Goal: Task Accomplishment & Management: Use online tool/utility

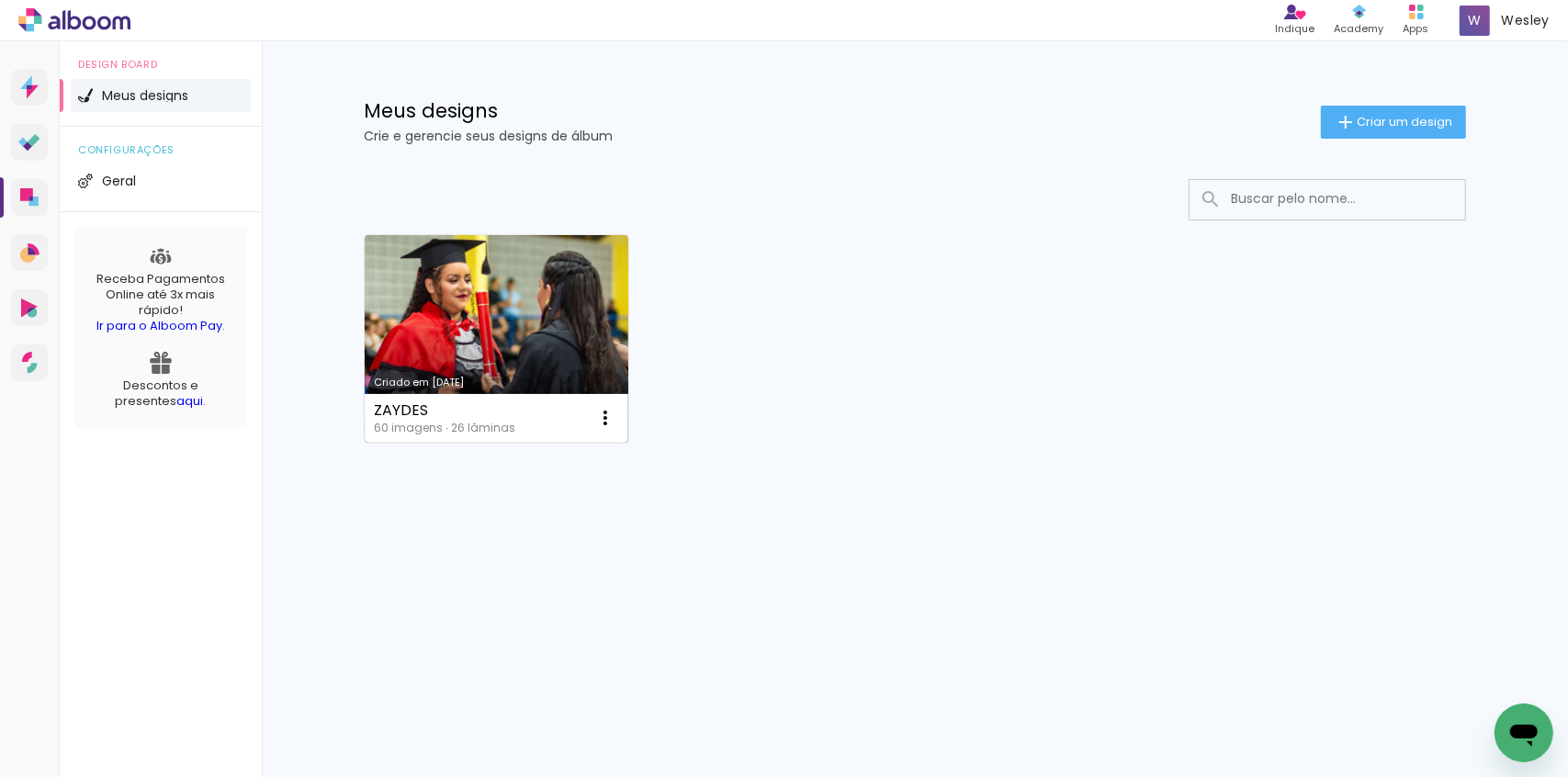
click at [517, 259] on link "Criado em [DATE]" at bounding box center [496, 339] width 263 height 208
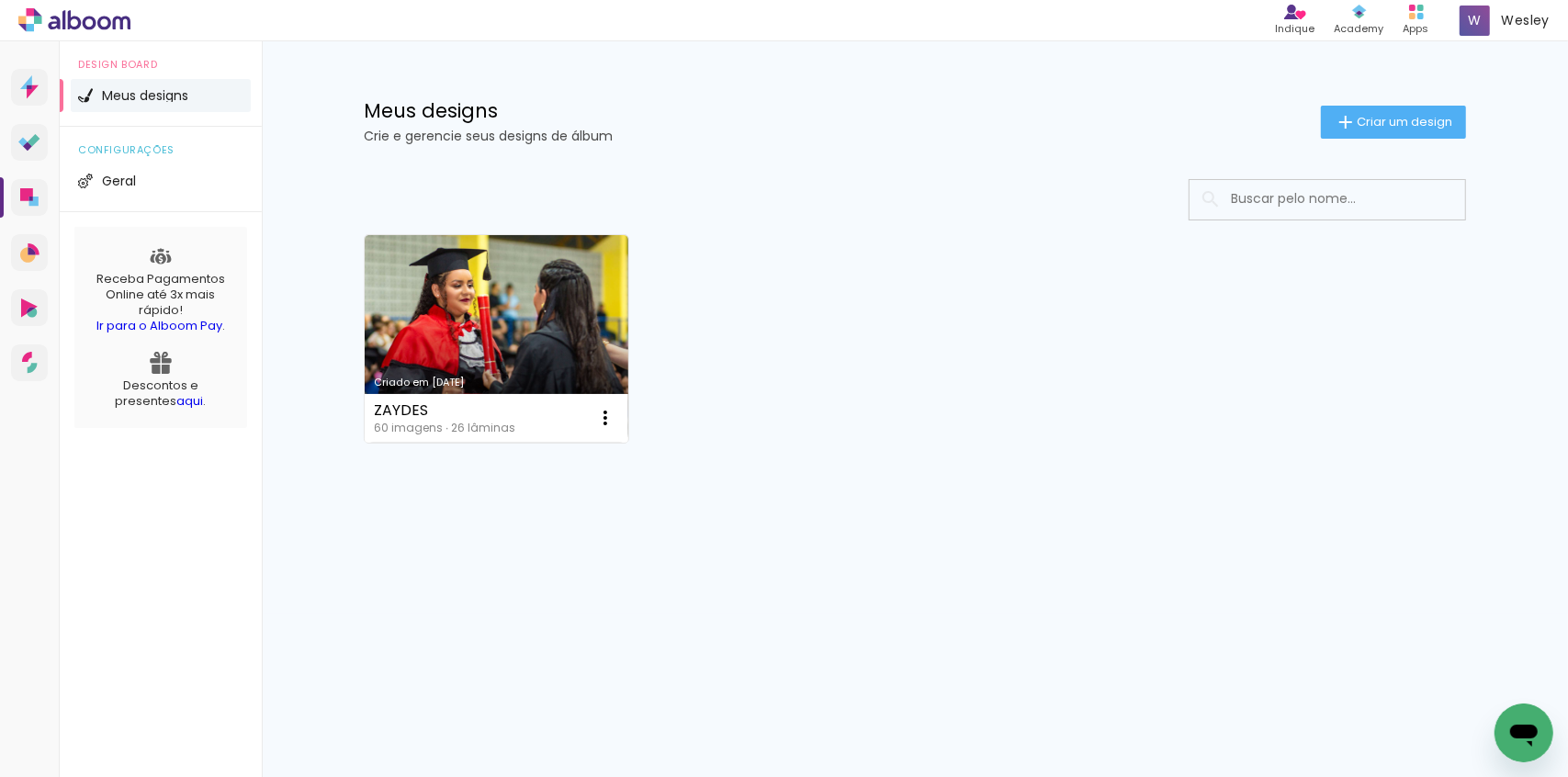
click at [822, 276] on div "Criado em 23/09/25 ZAYDES 60 imagens ∙ 26 lâminas Abrir Fazer uma cópia Excluir" at bounding box center [914, 337] width 1119 height 224
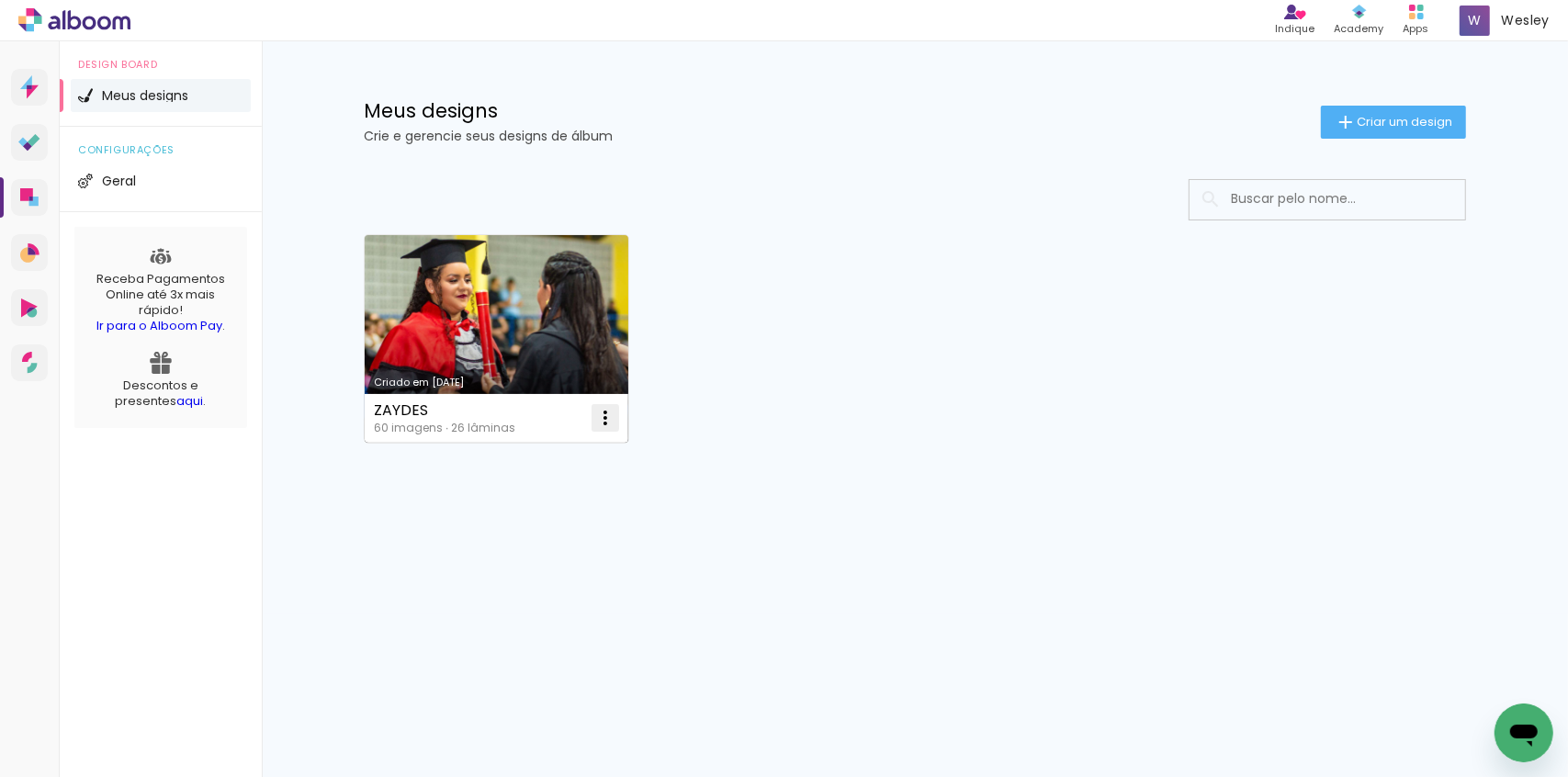
click at [605, 412] on iron-icon at bounding box center [606, 418] width 22 height 22
click at [561, 493] on span "Fazer uma cópia" at bounding box center [536, 498] width 108 height 13
type input "Cópia de ZAYDES"
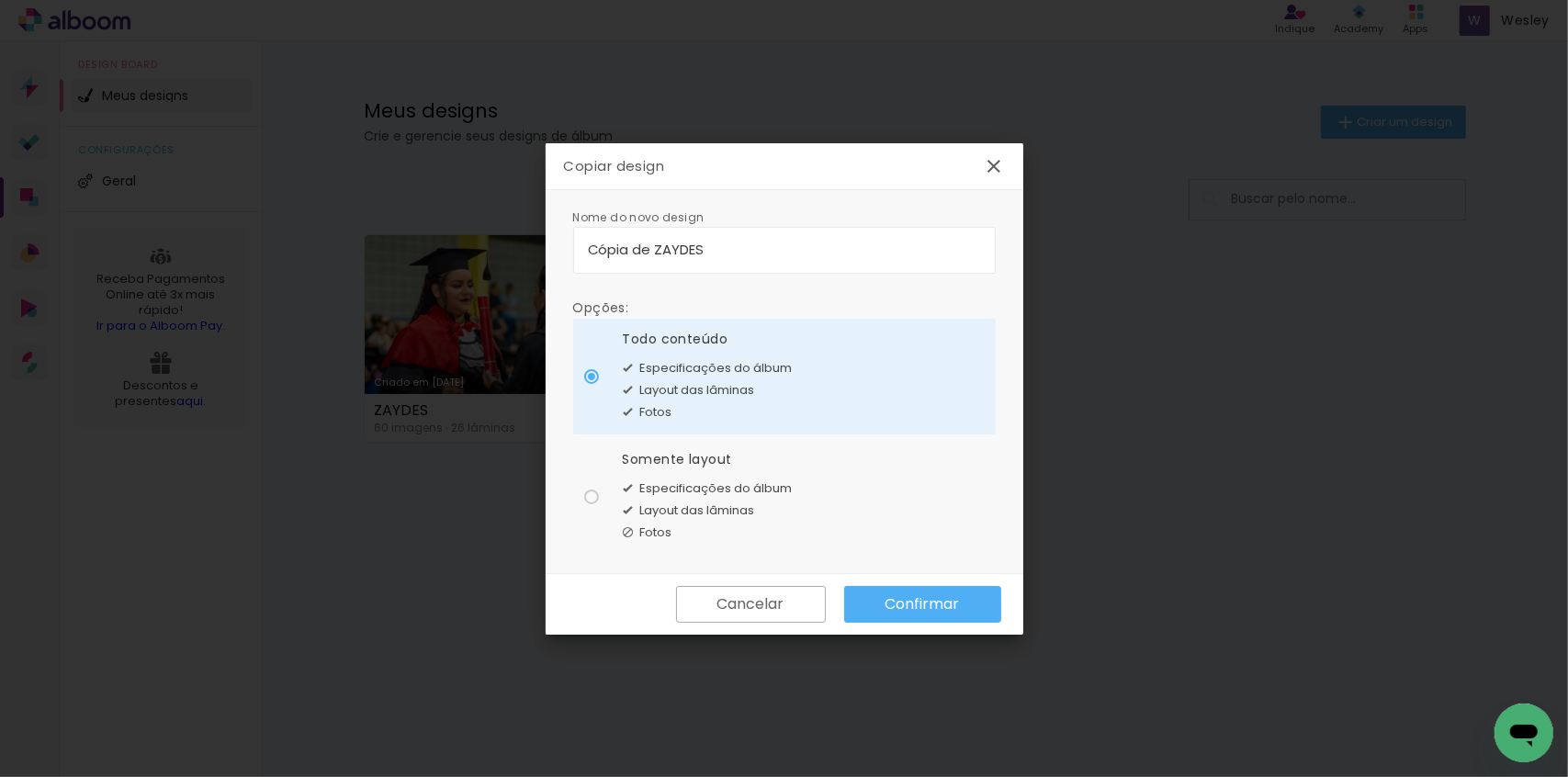
click at [900, 581] on div "Cancelar Confirmar" at bounding box center [784, 605] width 478 height 61
click at [906, 589] on paper-button "Confirmar" at bounding box center [923, 605] width 157 height 37
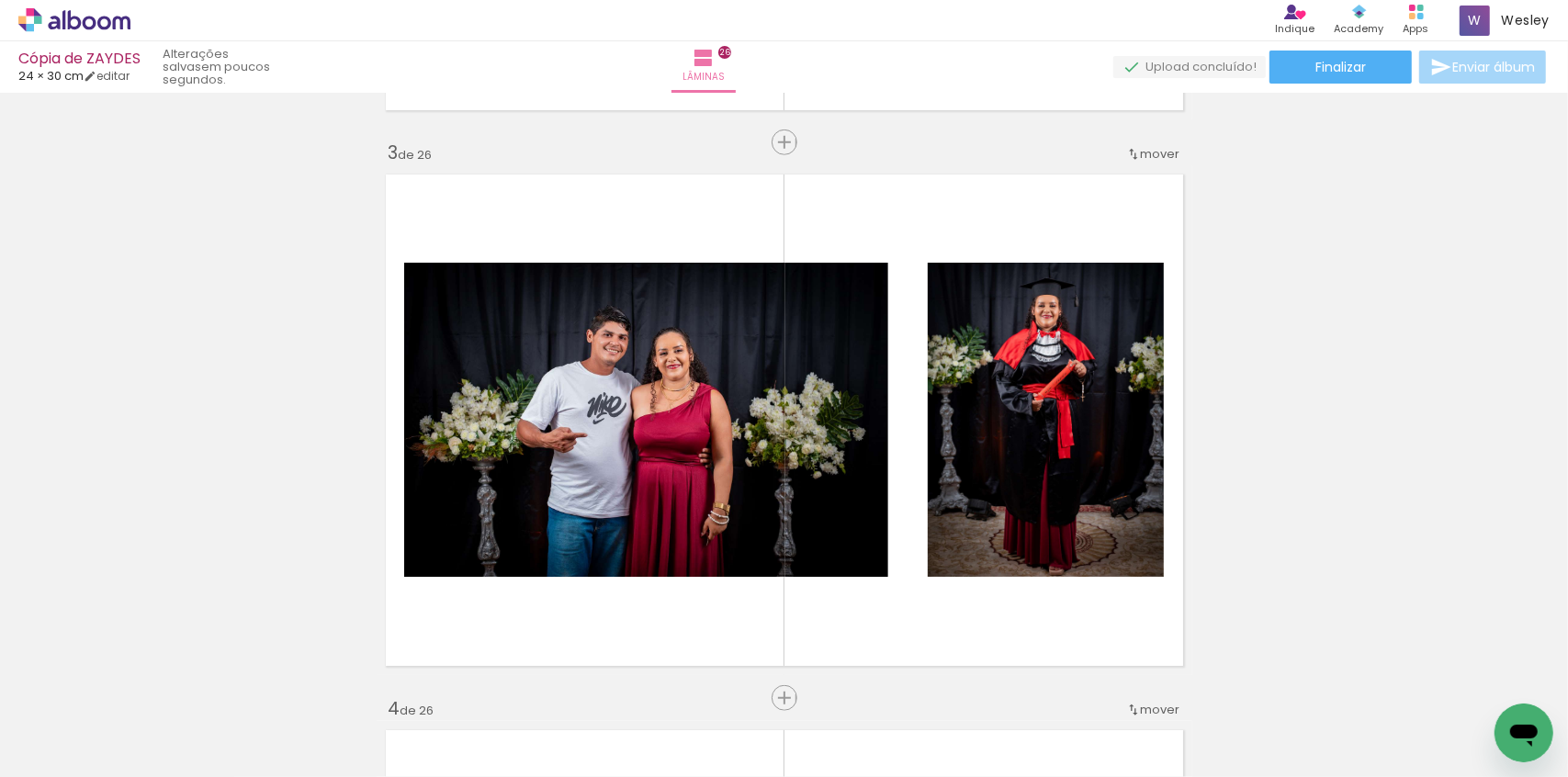
scroll to position [1336, 0]
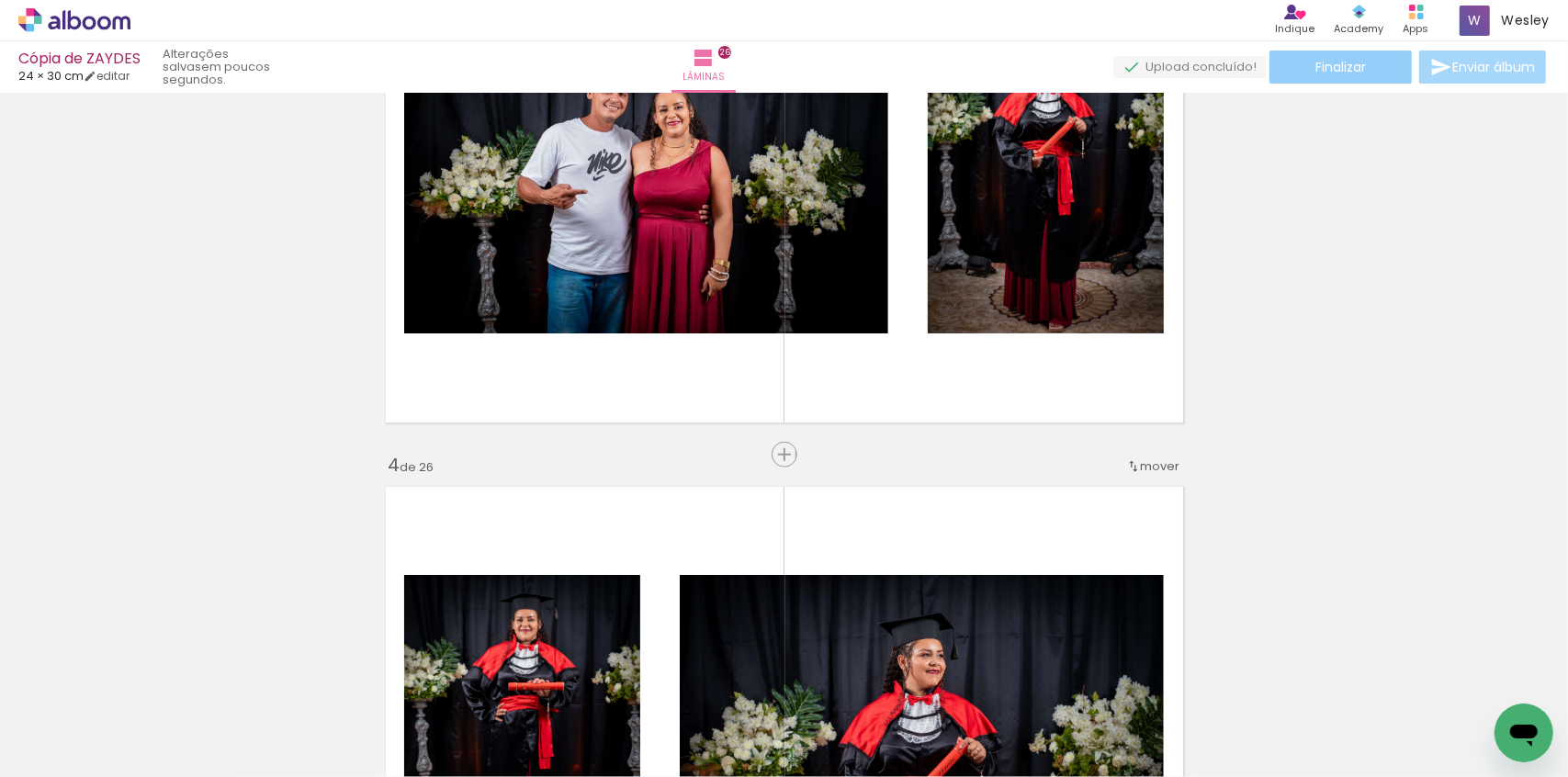
click at [1326, 65] on span "Finalizar" at bounding box center [1341, 67] width 51 height 13
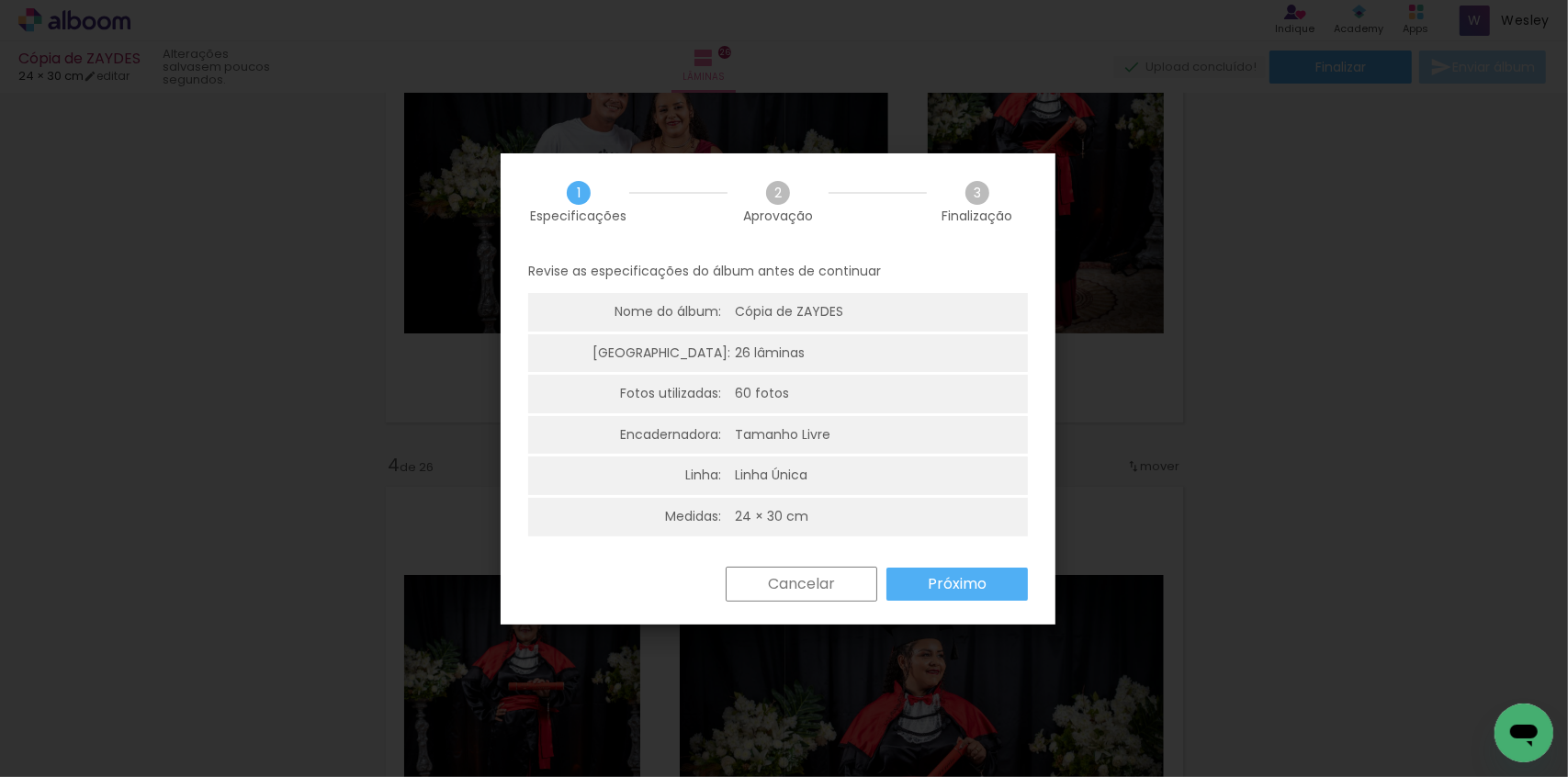
click at [0, 0] on slot "Cancelar" at bounding box center [0, 0] width 0 height 0
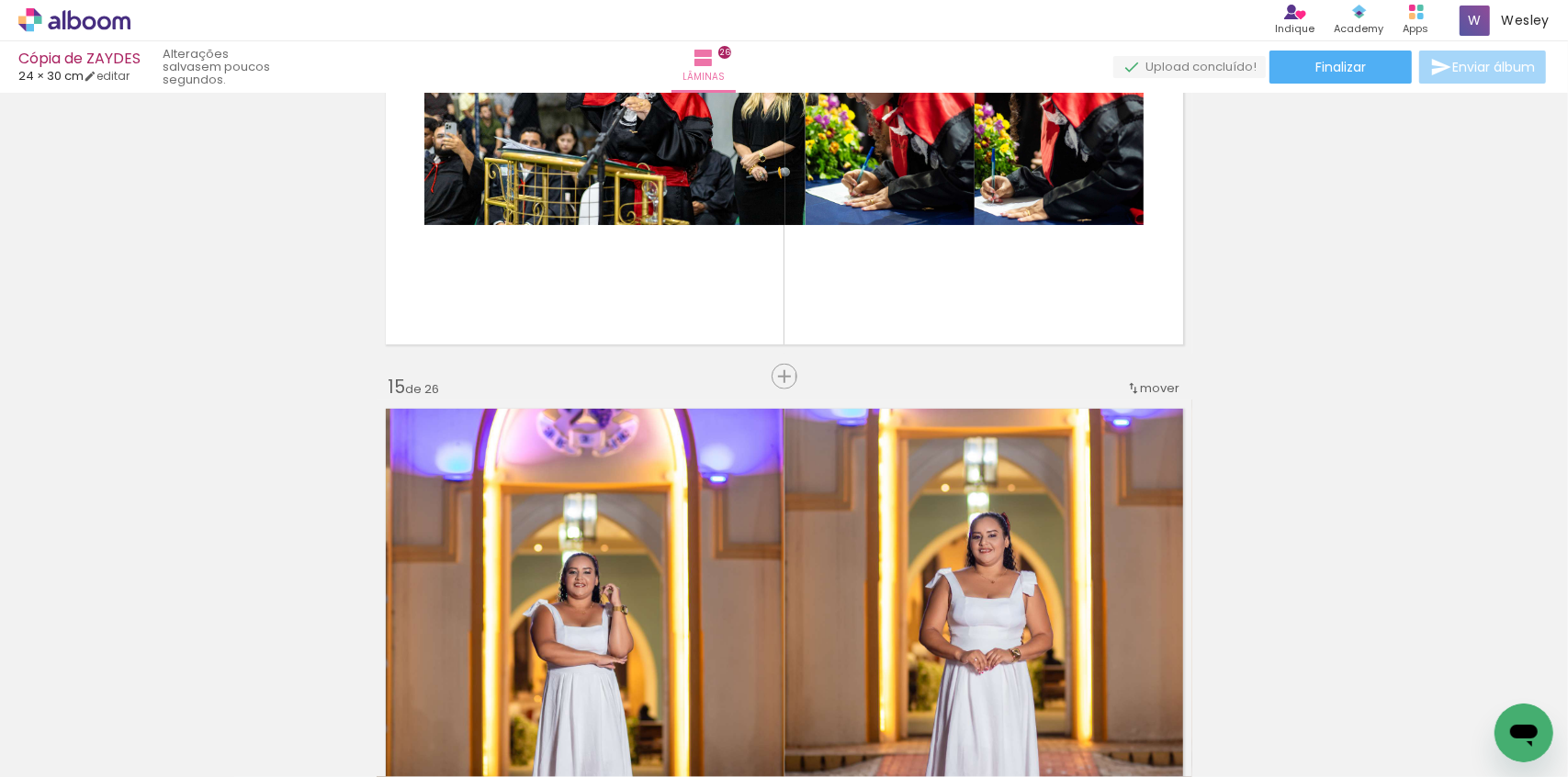
scroll to position [7683, 0]
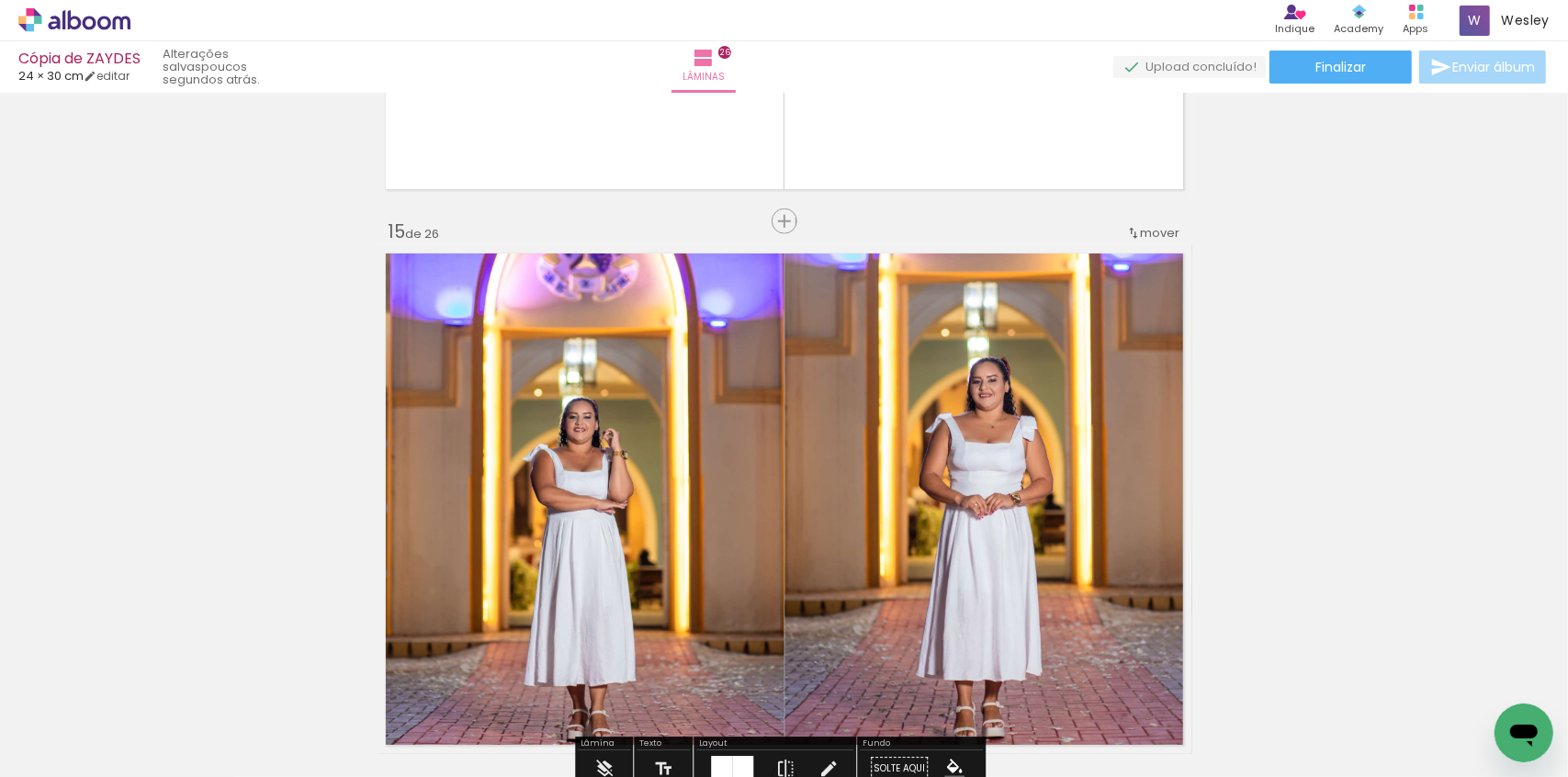
click at [86, 17] on icon at bounding box center [75, 20] width 112 height 24
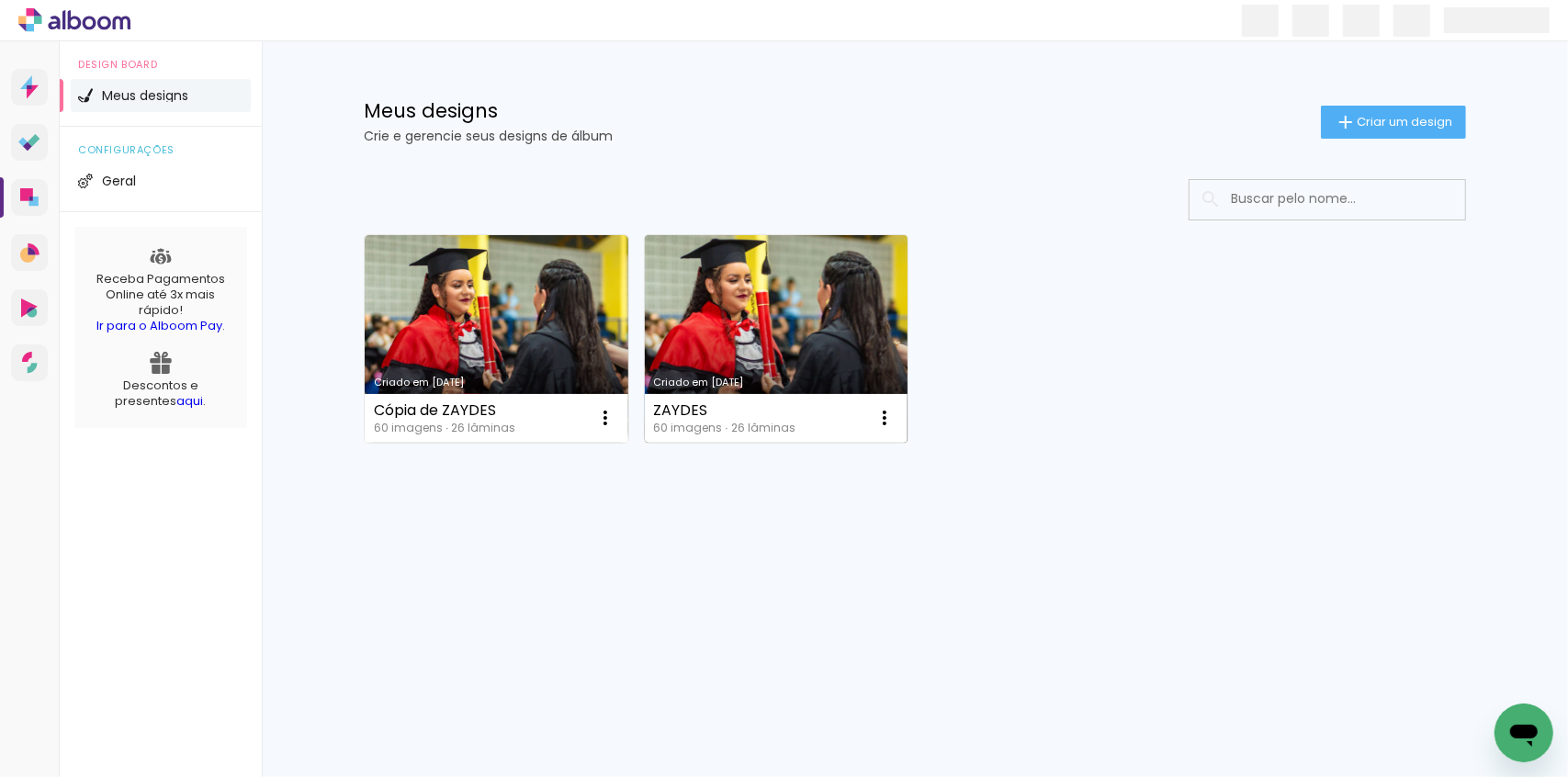
click at [729, 306] on link "Criado em [DATE]" at bounding box center [776, 339] width 263 height 208
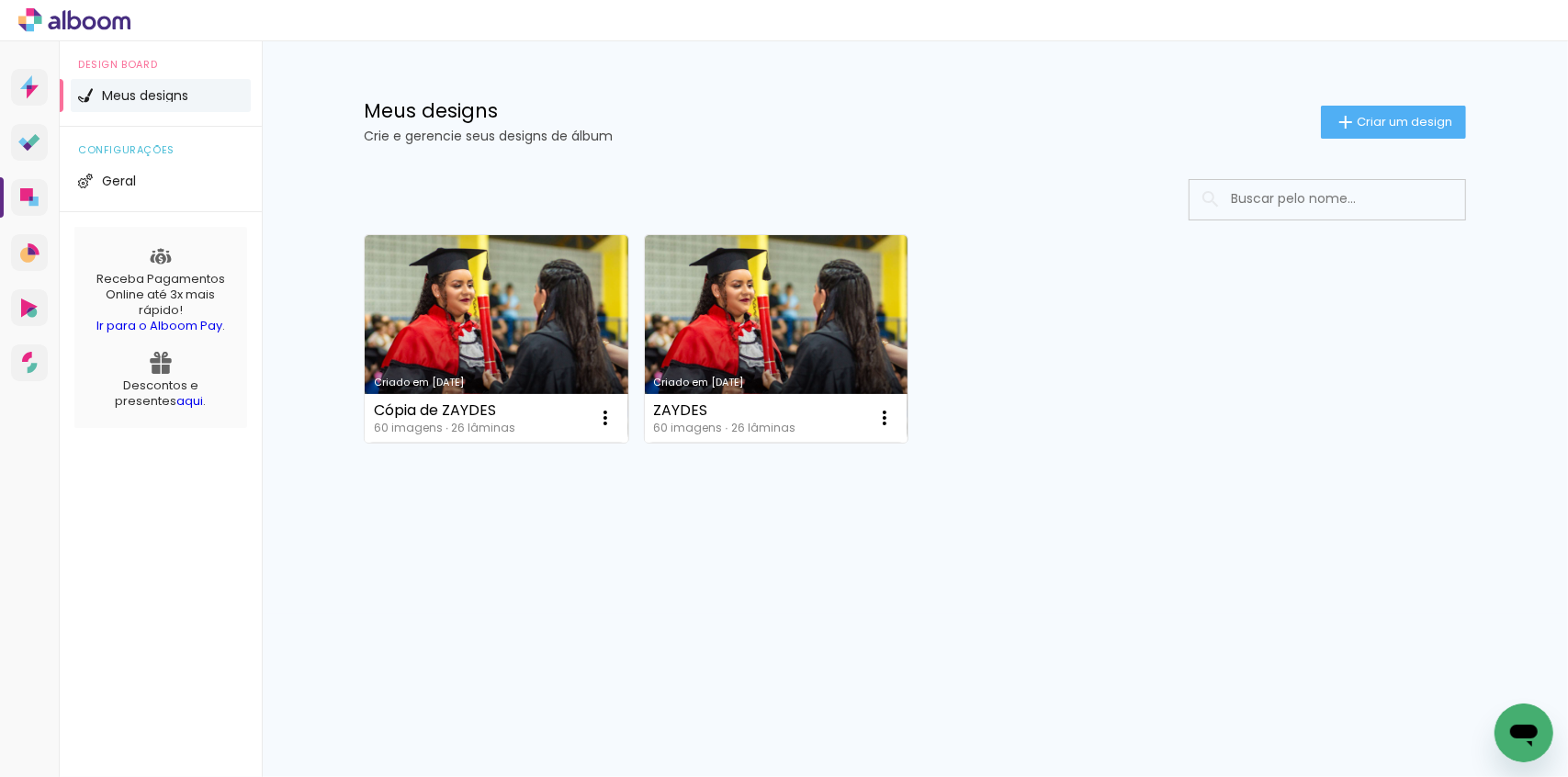
click at [738, 312] on link "Criado em [DATE]" at bounding box center [776, 339] width 263 height 208
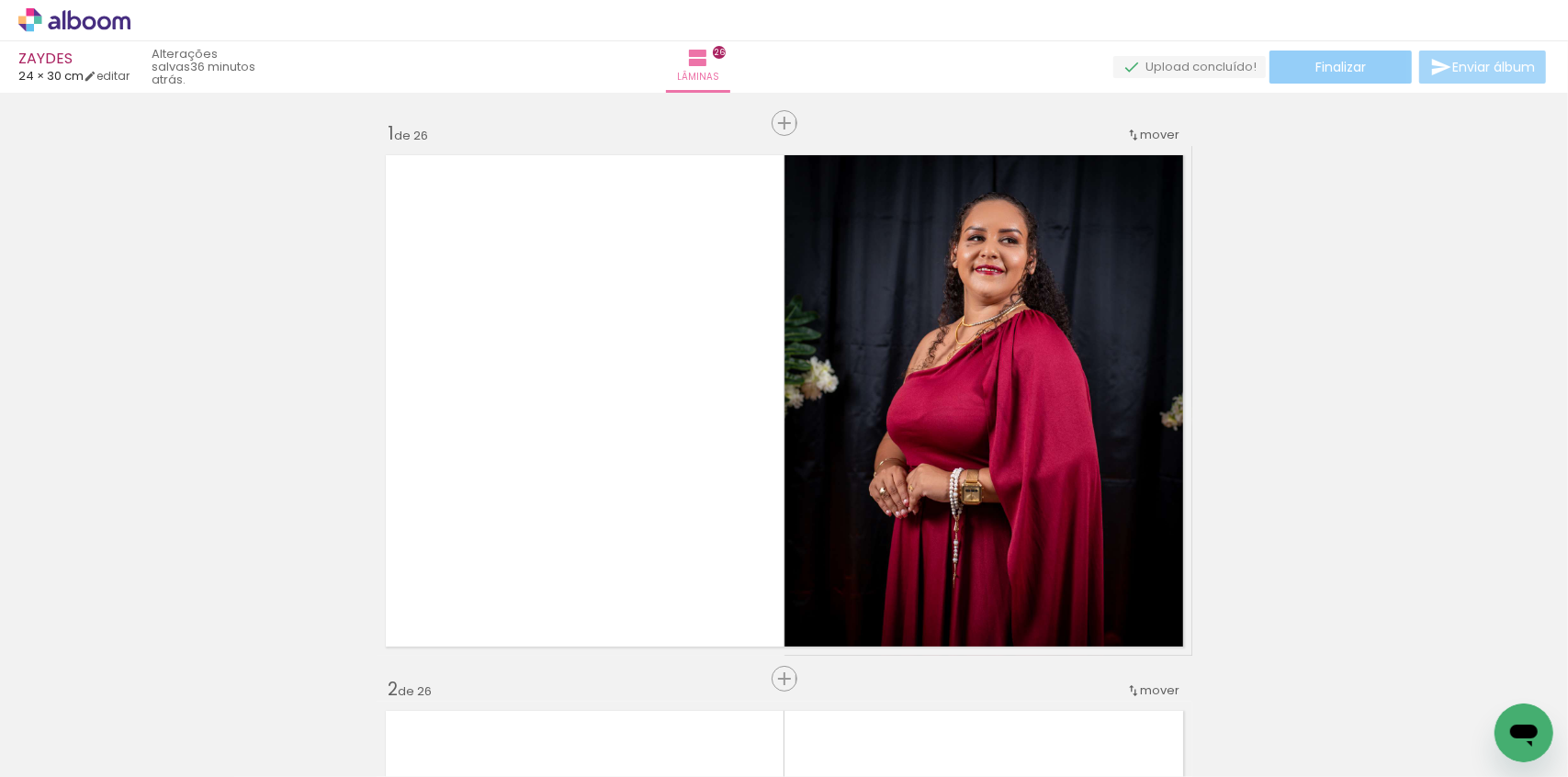
click at [1324, 70] on span "Finalizar" at bounding box center [1341, 67] width 51 height 13
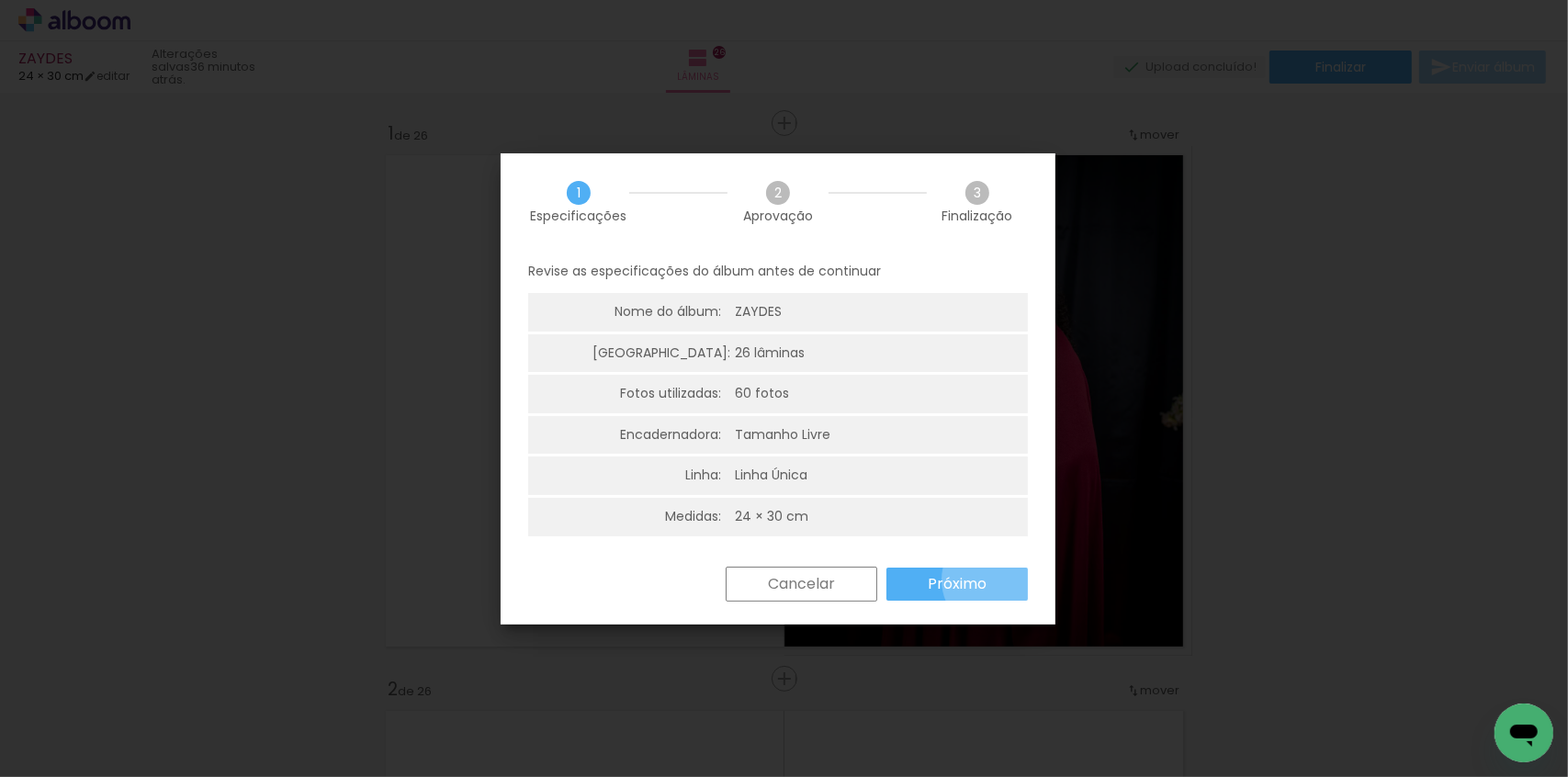
click at [0, 0] on paper-button "Próximo" at bounding box center [0, 0] width 0 height 0
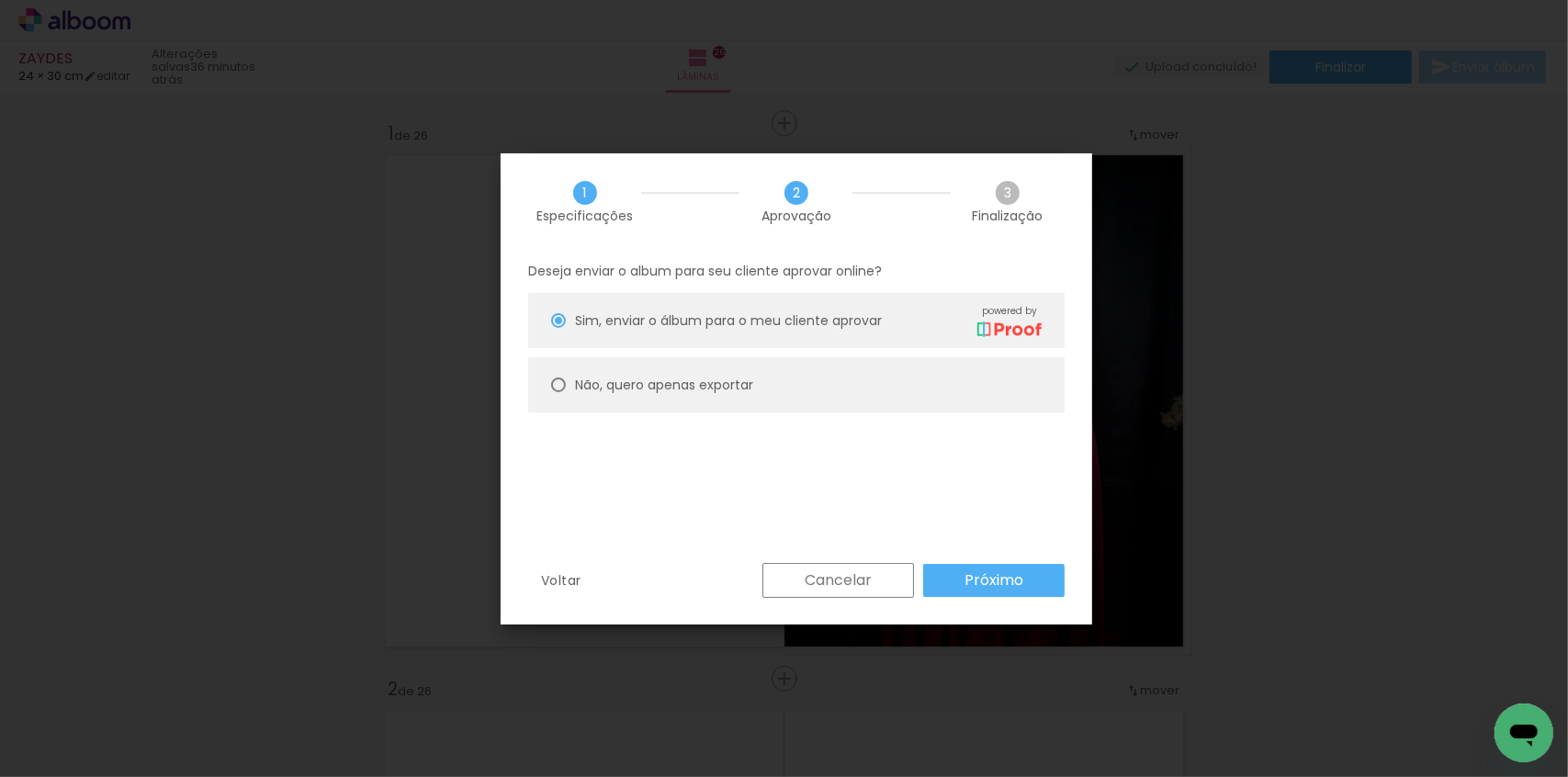
click at [0, 0] on paper-radio-button "Não, quero apenas exportar" at bounding box center [0, 0] width 0 height 0
type paper-radio-button "on"
click at [0, 0] on slot "Próximo" at bounding box center [0, 0] width 0 height 0
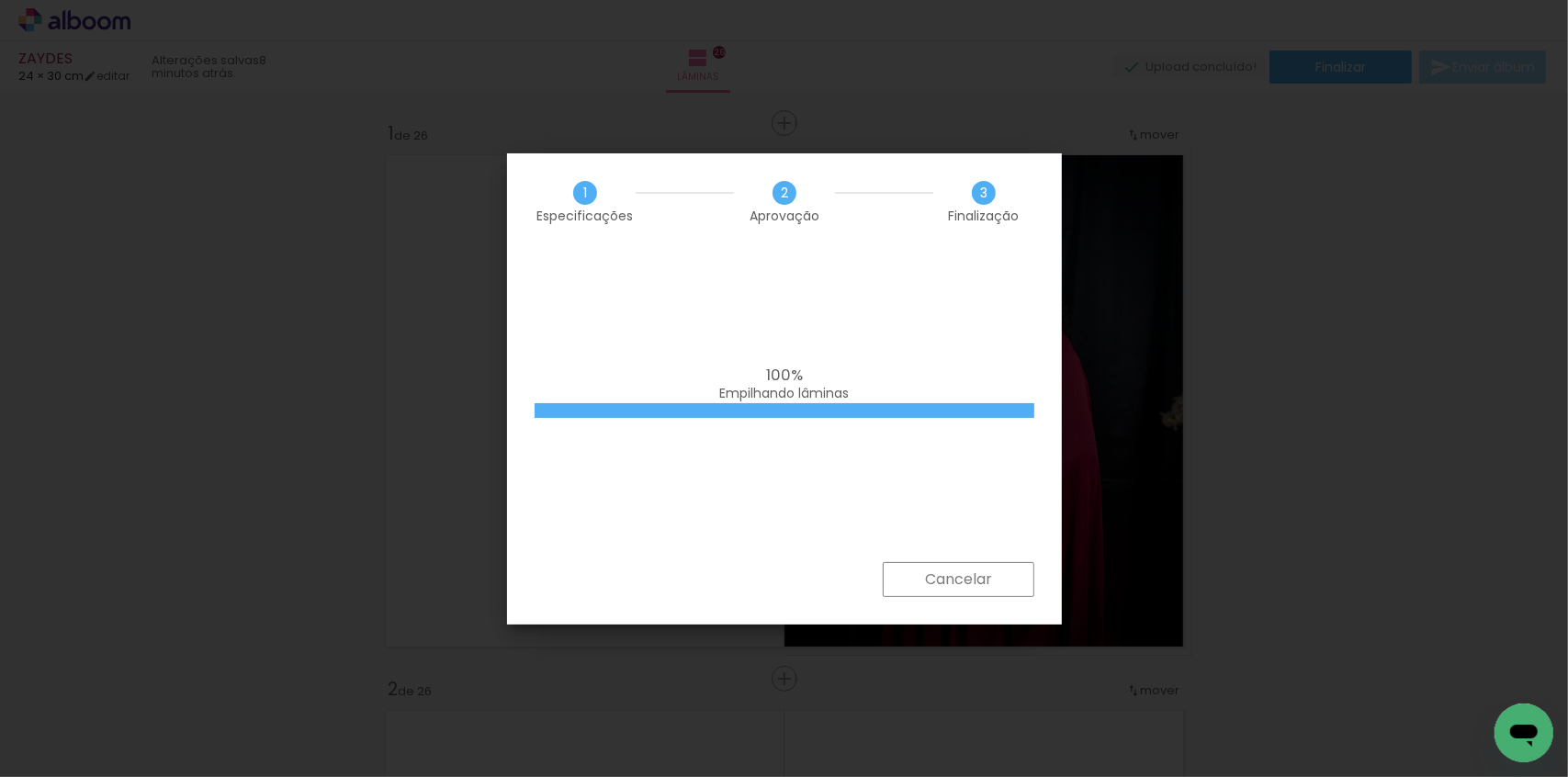
click at [926, 371] on div "100% Empilhando lâminas" at bounding box center [784, 385] width 500 height 37
click at [0, 0] on slot "Cancelar" at bounding box center [0, 0] width 0 height 0
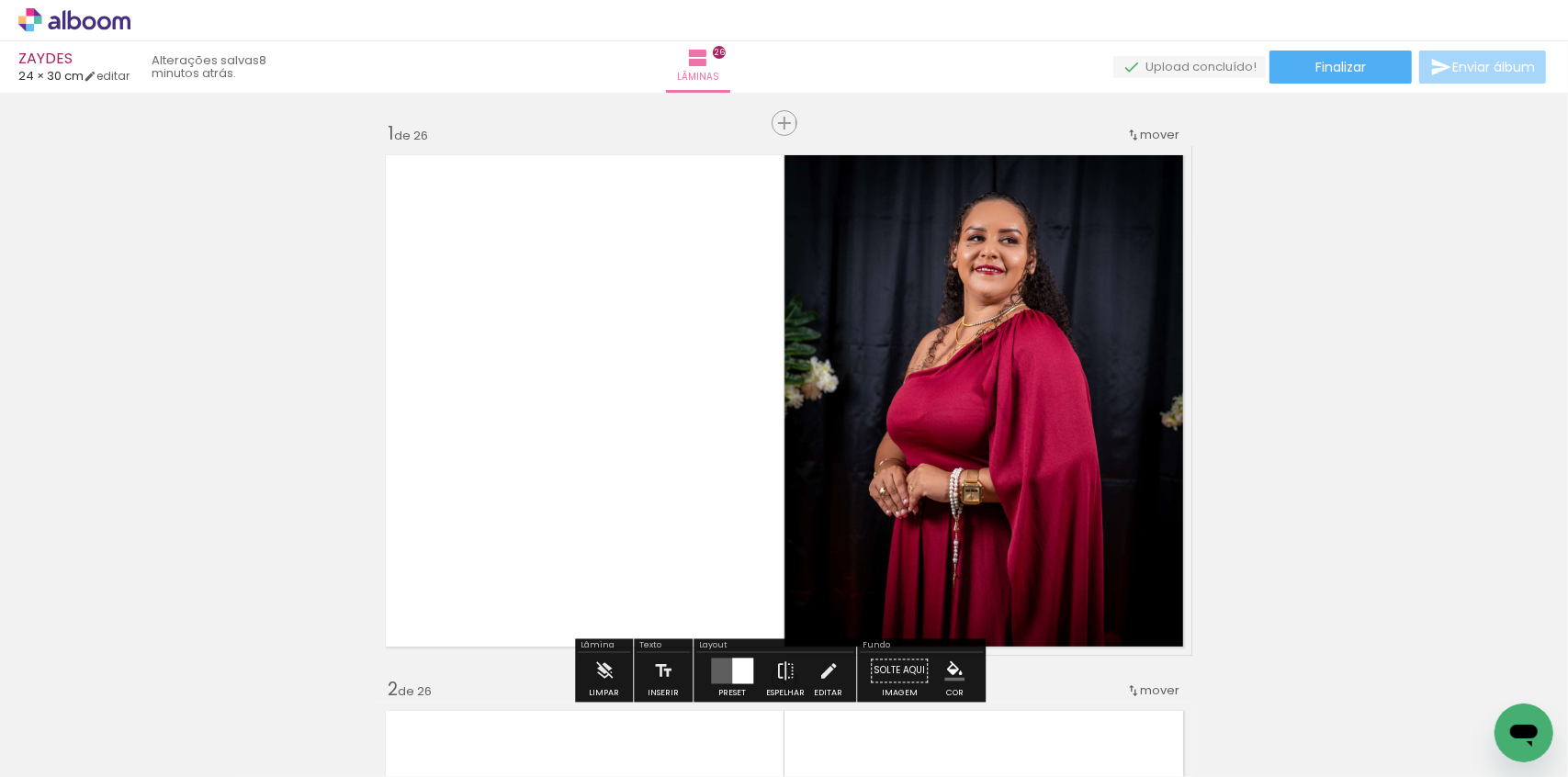
click at [389, 360] on quentale-layouter at bounding box center [784, 401] width 816 height 510
